Goal: Task Accomplishment & Management: Manage account settings

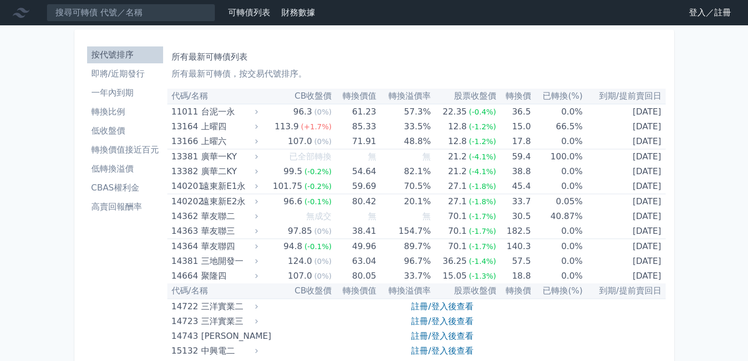
click at [698, 9] on link "登入／註冊" at bounding box center [709, 12] width 59 height 17
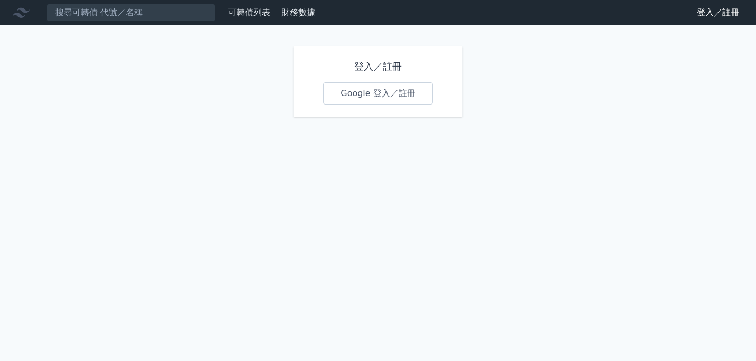
click at [356, 94] on link "Google 登入／註冊" at bounding box center [378, 93] width 110 height 22
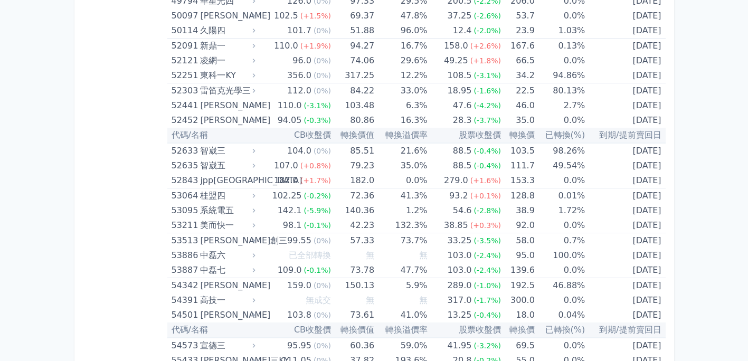
scroll to position [3391, 0]
